Goal: Task Accomplishment & Management: Complete application form

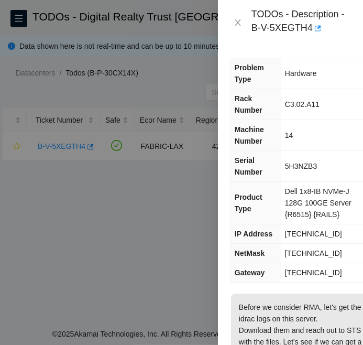
scroll to position [522, 0]
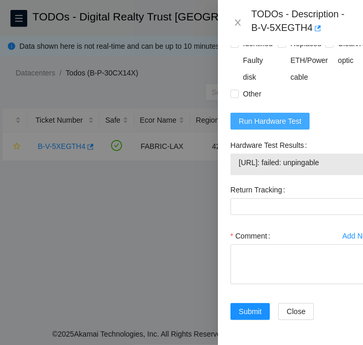
click at [277, 115] on span "Run Hardware Test" at bounding box center [270, 121] width 63 height 12
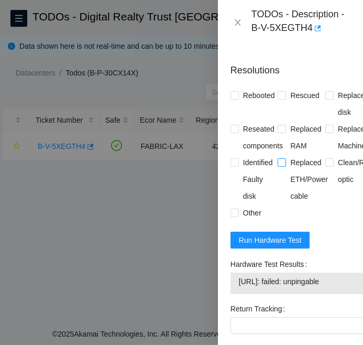
scroll to position [389, 0]
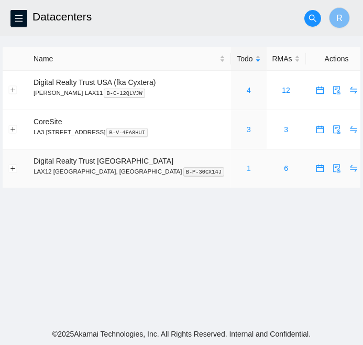
click at [247, 168] on link "1" at bounding box center [249, 168] width 4 height 8
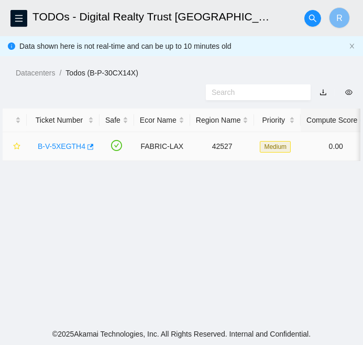
click at [57, 142] on link "B-V-5XEGTH4" at bounding box center [62, 146] width 48 height 8
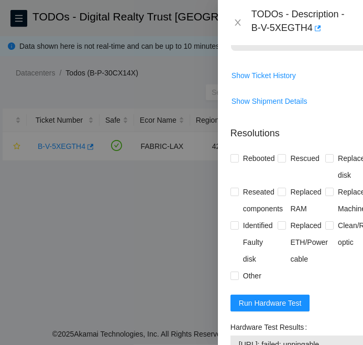
scroll to position [382, 0]
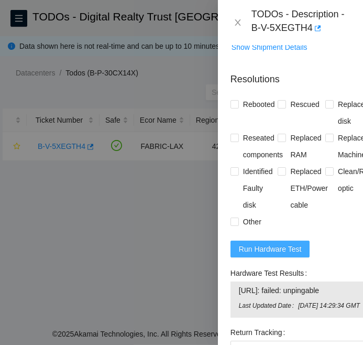
click at [246, 251] on span "Run Hardware Test" at bounding box center [270, 249] width 63 height 12
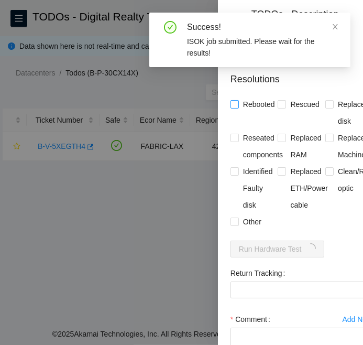
click at [236, 106] on span at bounding box center [235, 104] width 8 height 8
click at [236, 106] on input "Rebooted" at bounding box center [234, 103] width 7 height 7
checkbox input "true"
click at [238, 218] on span at bounding box center [235, 222] width 8 height 8
click at [238, 218] on input "Other" at bounding box center [234, 221] width 7 height 7
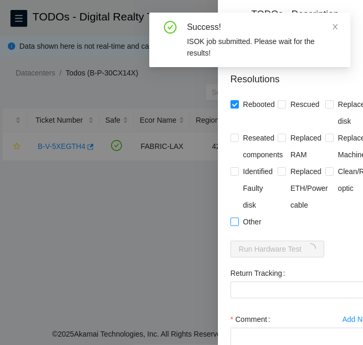
checkbox input "true"
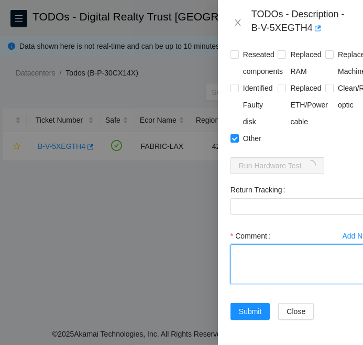
click at [256, 244] on textarea "Comment" at bounding box center [302, 264] width 143 height 40
paste textarea "B-V-5XEGTH4 FABRIC-LAX Medium 0 0% C3.02.A11 14 104.93.24.209 5H3NZB3 -Contacte…"
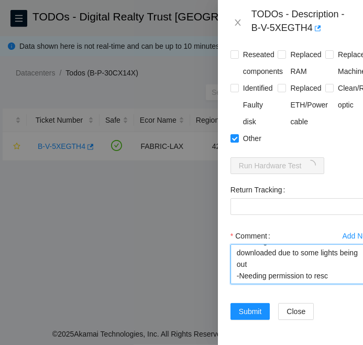
scroll to position [277, 0]
drag, startPoint x: 353, startPoint y: 262, endPoint x: 233, endPoint y: 264, distance: 120.1
click at [233, 264] on textarea "B-V-5XEGTH4 FABRIC-LAX Medium 0 0% C3.02.A11 14 104.93.24.209 5H3NZB3 -Contacte…" at bounding box center [302, 264] width 143 height 40
click at [280, 249] on textarea "B-V-5XEGTH4 FABRIC-LAX Medium 0 0% C3.02.A11 14 104.93.24.209 5H3NZB3 -Contacte…" at bounding box center [302, 264] width 143 height 40
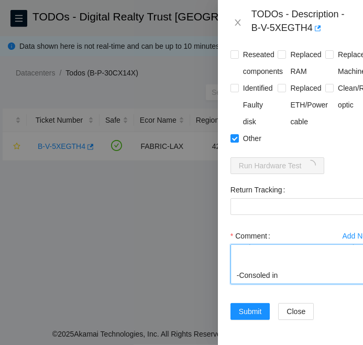
scroll to position [127, 0]
paste textarea "***Needing permission to rescue***"
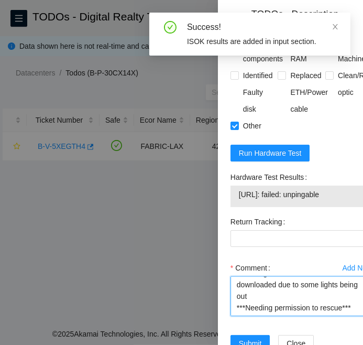
scroll to position [522, 0]
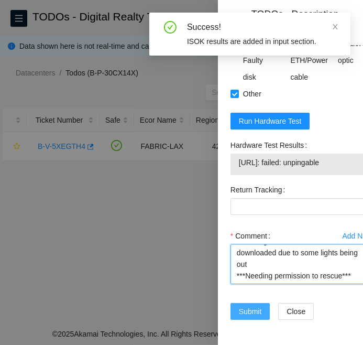
type textarea "B-V-5XEGTH4 FABRIC-LAX Medium 0 0% C3.02.A11 14 104.93.24.209 5H3NZB3 -Contacte…"
click at [252, 306] on span "Submit" at bounding box center [250, 312] width 23 height 12
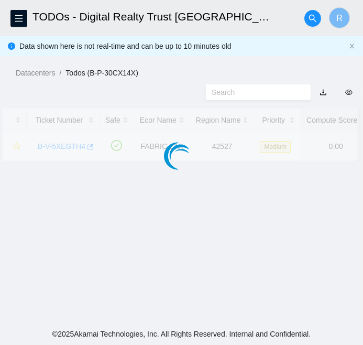
scroll to position [317, 0]
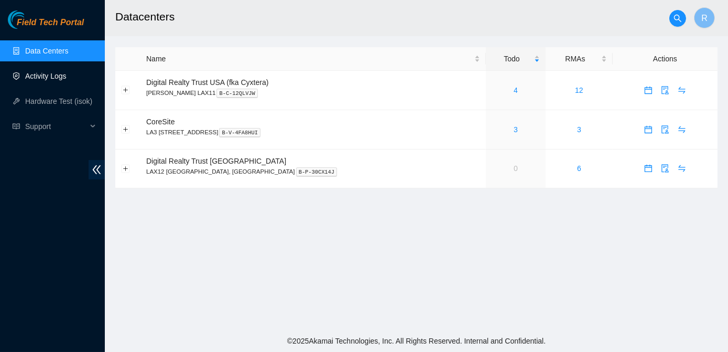
click at [59, 79] on link "Activity Logs" at bounding box center [45, 76] width 41 height 8
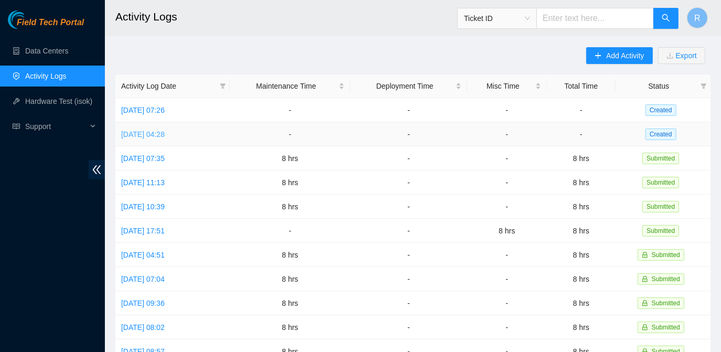
click at [158, 136] on link "Mon, 06 Oct 2025 04:28" at bounding box center [143, 134] width 44 height 8
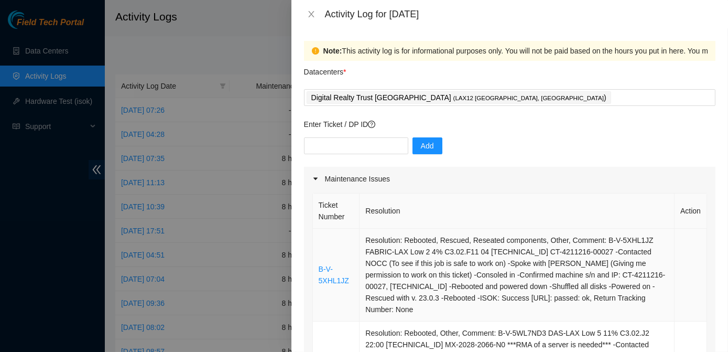
drag, startPoint x: 460, startPoint y: 186, endPoint x: 315, endPoint y: 256, distance: 162.1
copy tbody "B-V-5XHL1JZ Resolution: Rebooted, Rescued, Reseated components, Other, Comment:…"
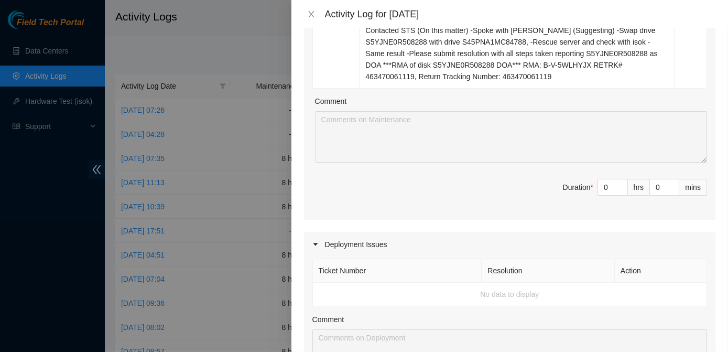
scroll to position [554, 0]
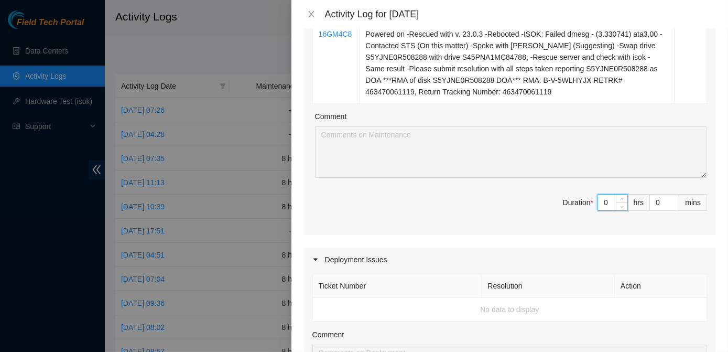
drag, startPoint x: 604, startPoint y: 179, endPoint x: 594, endPoint y: 181, distance: 10.1
click at [363, 195] on input "0" at bounding box center [612, 203] width 29 height 16
type input "8"
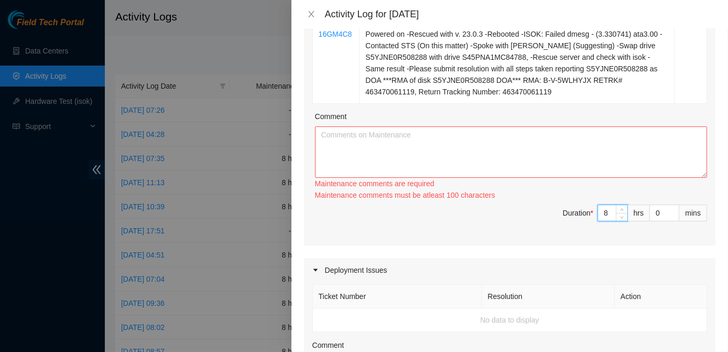
type input "8"
click at [339, 126] on textarea "Comment" at bounding box center [511, 151] width 392 height 51
paste textarea "B-V-5XHL1JZ Resolution: Rebooted, Rescued, Reseated components, Other, Comment:…"
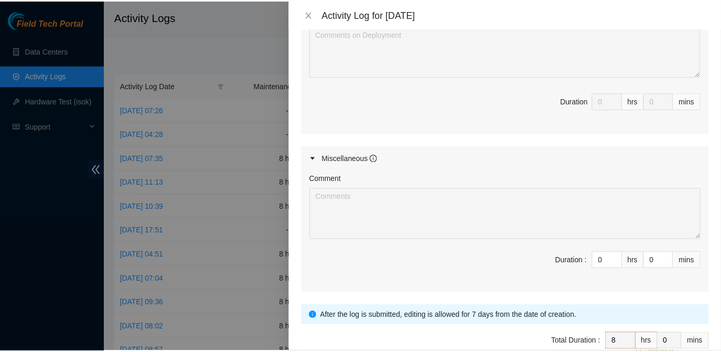
scroll to position [902, 0]
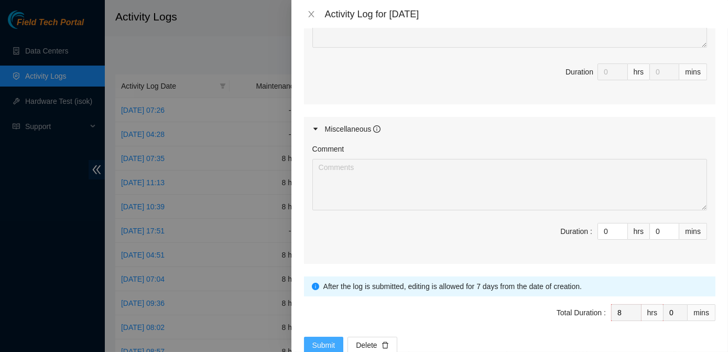
type textarea "B-V-5XHL1JZ Resolution: Rebooted, Rescued, Reseated components, Other, Comment:…"
click at [317, 339] on span "Submit" at bounding box center [324, 345] width 23 height 12
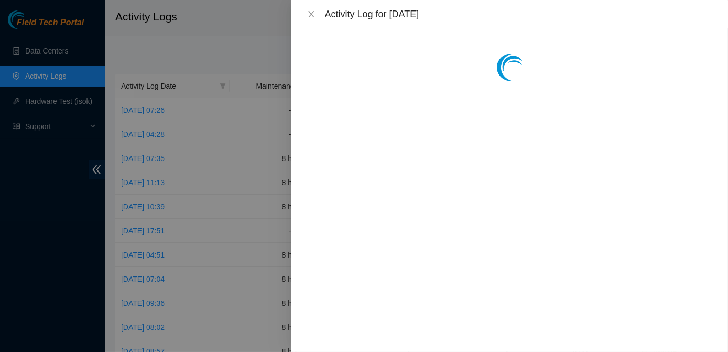
scroll to position [0, 0]
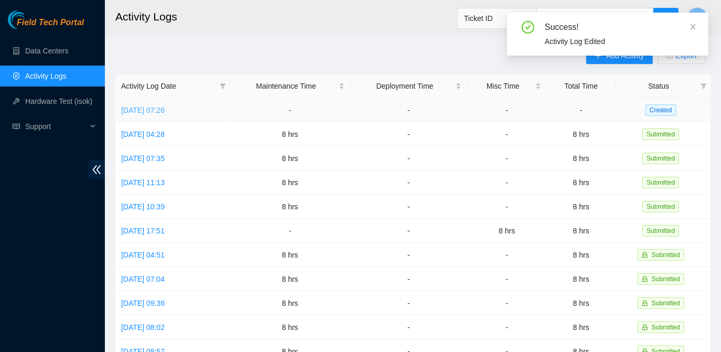
click at [165, 113] on link "Tue, 07 Oct 2025 07:26" at bounding box center [143, 110] width 44 height 8
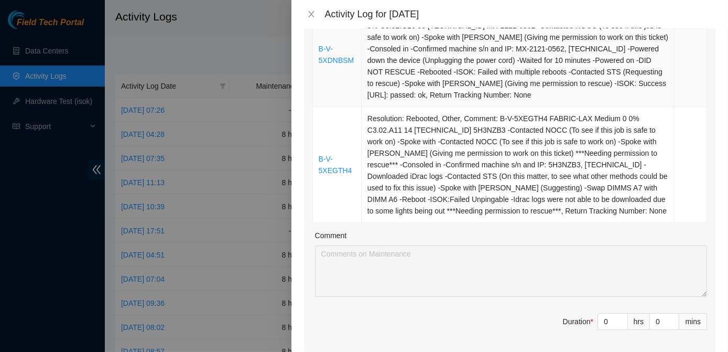
scroll to position [302, 0]
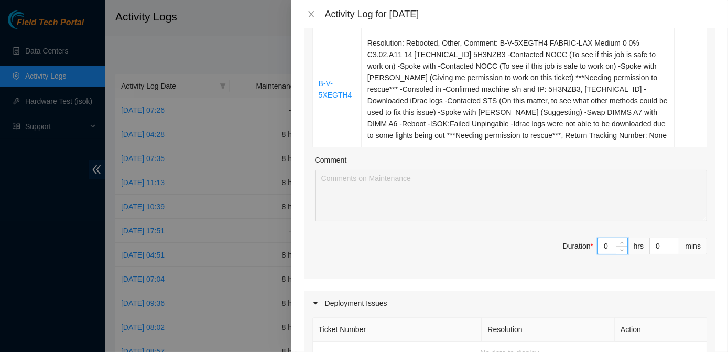
drag, startPoint x: 603, startPoint y: 257, endPoint x: 592, endPoint y: 262, distance: 11.8
click at [363, 254] on input "0" at bounding box center [612, 246] width 29 height 16
type input "8"
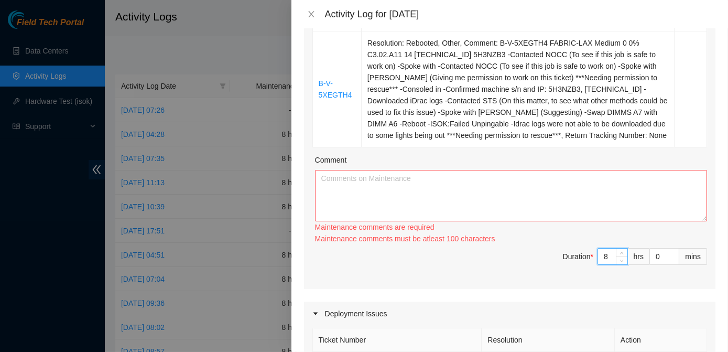
type input "8"
click at [348, 202] on textarea "Comment" at bounding box center [511, 195] width 392 height 51
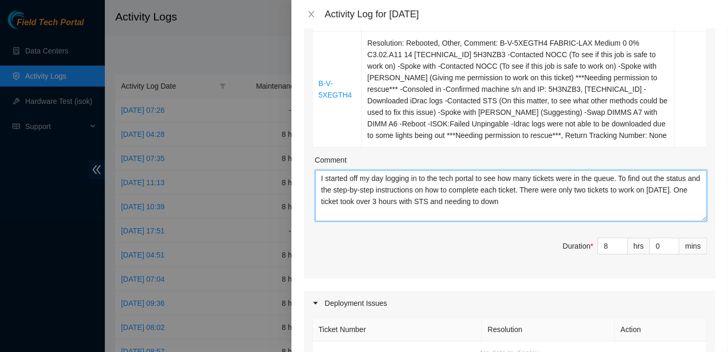
click at [363, 213] on textarea "I started off my day logging in to the tech portal to see how many tickets were…" at bounding box center [511, 195] width 392 height 51
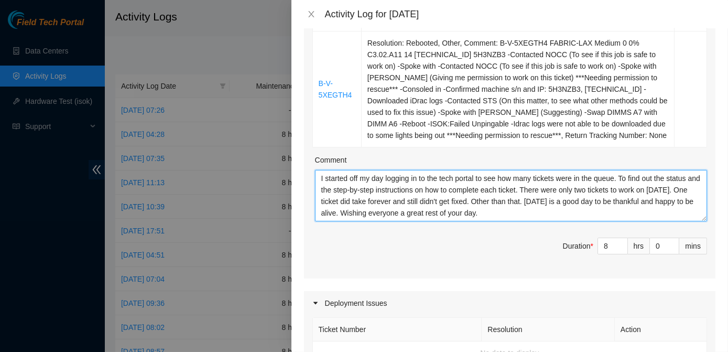
click at [363, 221] on textarea "I started off my day logging in to the tech portal to see how many tickets were…" at bounding box center [511, 195] width 392 height 51
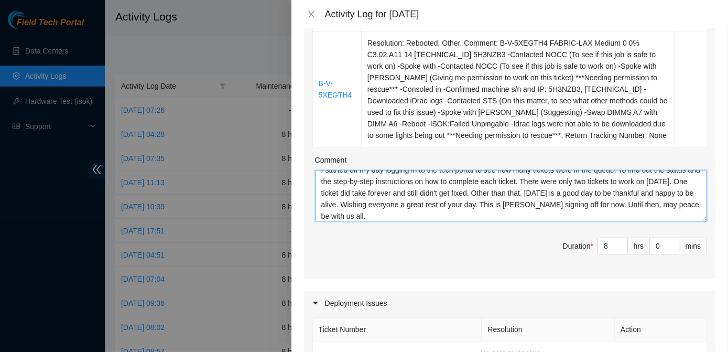
click at [363, 221] on textarea "I started off my day logging in to the tech portal to see how many tickets were…" at bounding box center [511, 195] width 392 height 51
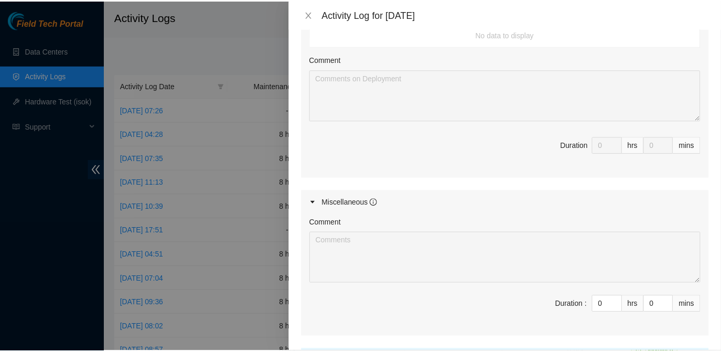
scroll to position [728, 0]
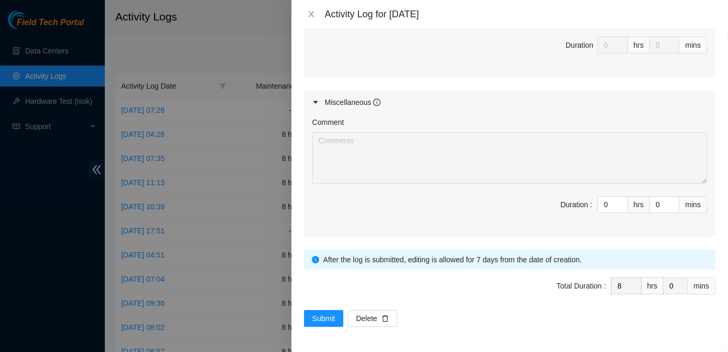
type textarea "I started off my day logging in to the tech portal to see how many tickets were…"
click at [313, 327] on div "Note: This activity log is for informational purposes only. You will not be pai…" at bounding box center [510, 190] width 437 height 324
click at [320, 314] on span "Submit" at bounding box center [324, 319] width 23 height 12
